Goal: Task Accomplishment & Management: Manage account settings

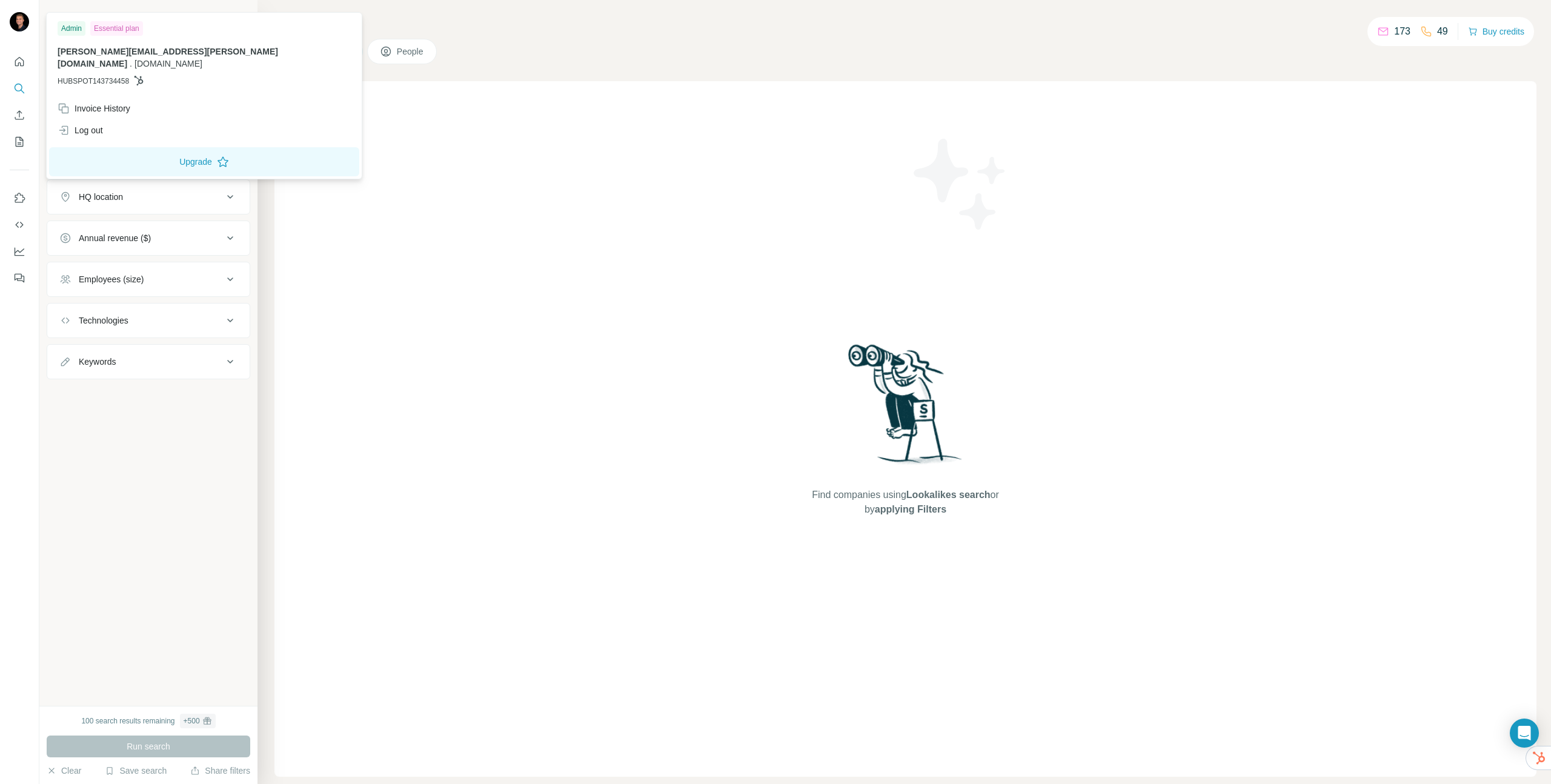
click at [24, 13] on img at bounding box center [19, 21] width 19 height 19
click at [106, 102] on div "Invoice History" at bounding box center [94, 108] width 73 height 12
click at [108, 102] on div "Invoice History" at bounding box center [94, 108] width 73 height 12
click at [108, 102] on div "Invoice History" at bounding box center [94, 108] width 73 height 12
click at [212, 752] on button "Close" at bounding box center [199, 747] width 39 height 22
